Goal: Task Accomplishment & Management: Use online tool/utility

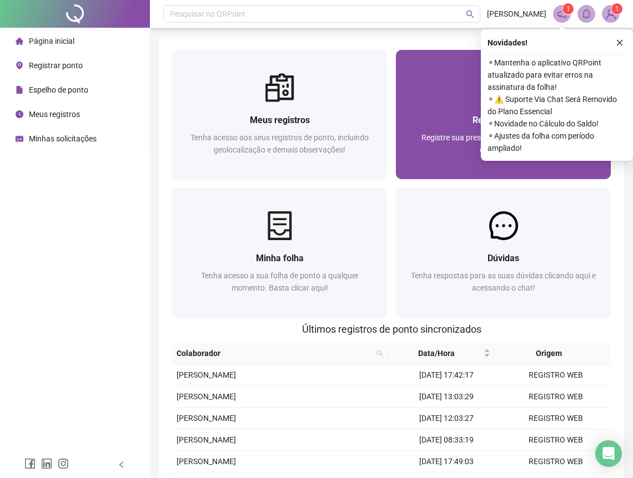
click at [470, 110] on div "Registrar ponto Registre sua presença com rapidez e segurança clicando aqui!" at bounding box center [503, 140] width 215 height 77
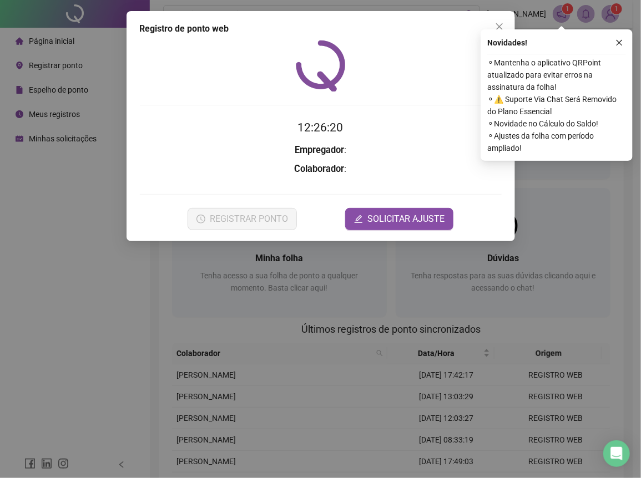
click at [26, 268] on div "Registro de ponto web 12:26:20 Empregador : Colaborador : REGISTRAR PONTO SOLIC…" at bounding box center [320, 239] width 641 height 478
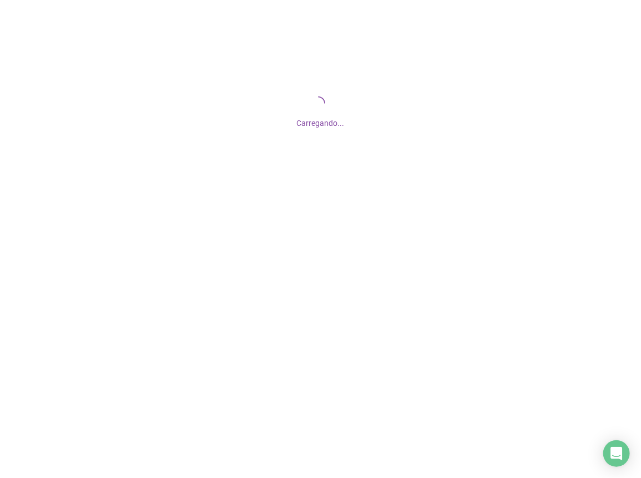
click at [352, 110] on div "Carregando..." at bounding box center [320, 111] width 641 height 222
click at [241, 284] on div at bounding box center [320, 239] width 641 height 478
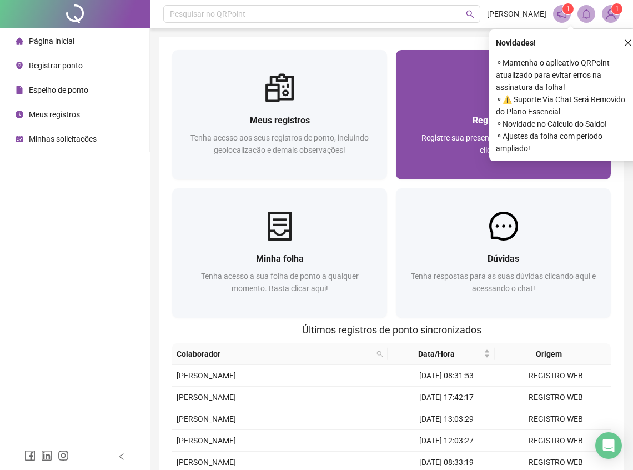
click at [448, 117] on div "Registrar ponto" at bounding box center [503, 120] width 188 height 14
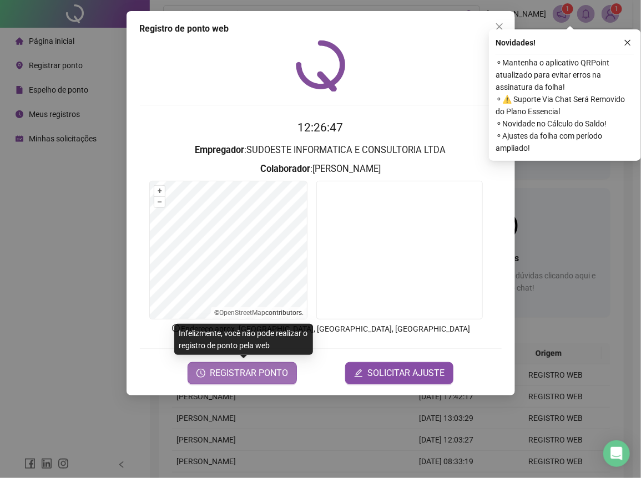
click at [275, 377] on span "REGISTRAR PONTO" at bounding box center [249, 373] width 78 height 13
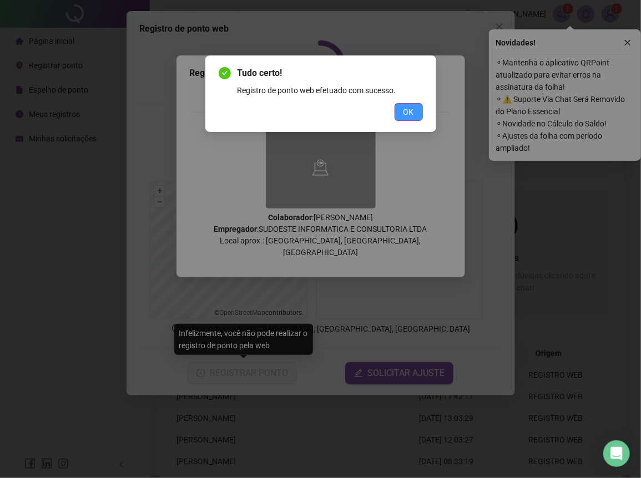
click at [416, 114] on button "OK" at bounding box center [409, 112] width 28 height 18
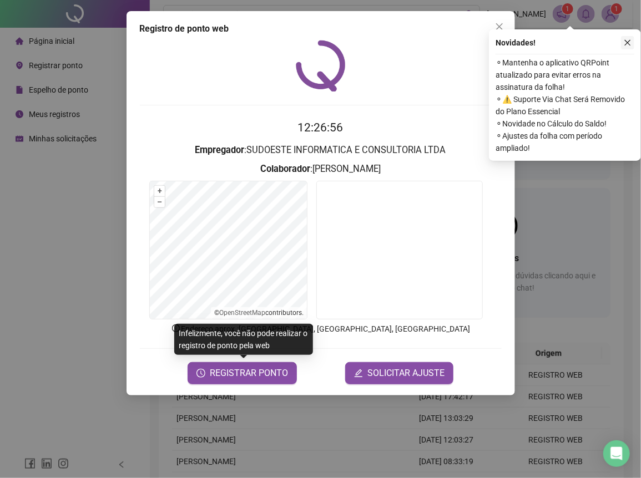
click at [630, 48] on button "button" at bounding box center [627, 42] width 13 height 13
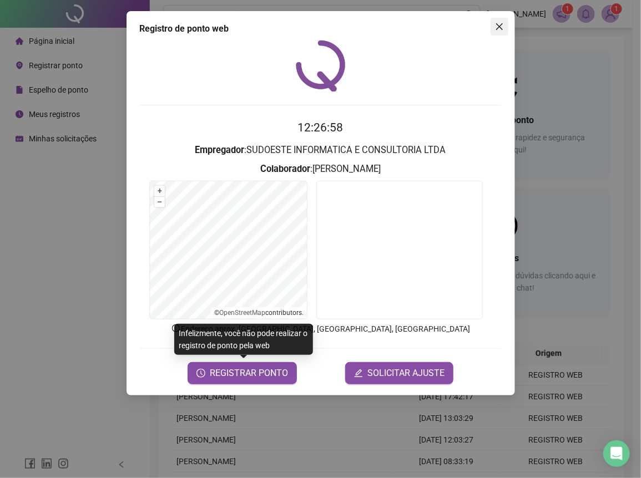
click at [497, 34] on button "Close" at bounding box center [500, 27] width 18 height 18
